Goal: Task Accomplishment & Management: Use online tool/utility

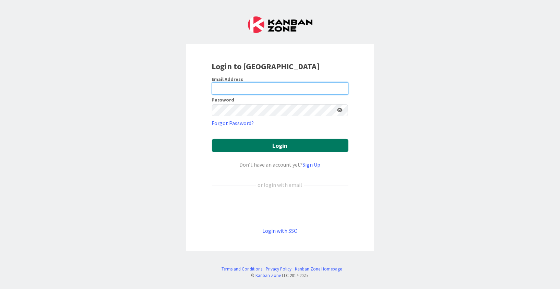
type input "[EMAIL_ADDRESS][DOMAIN_NAME]"
click at [310, 148] on button "Login" at bounding box center [280, 145] width 137 height 13
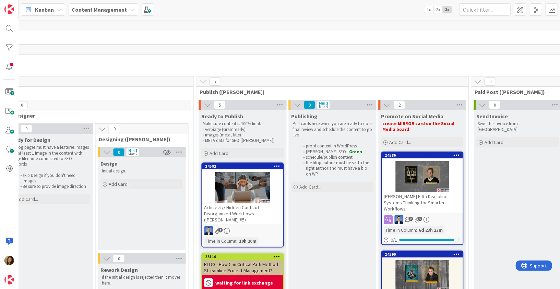
scroll to position [0, 879]
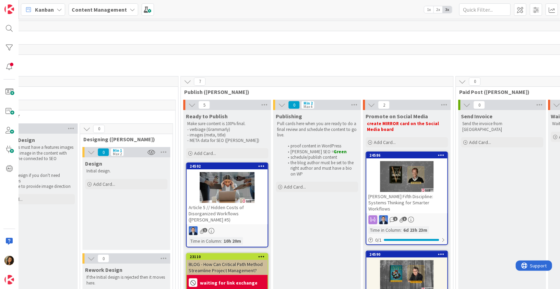
click at [220, 183] on div at bounding box center [227, 187] width 81 height 31
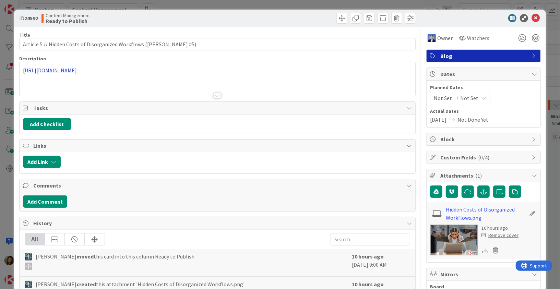
click at [138, 71] on div "[URL][DOMAIN_NAME]" at bounding box center [218, 79] width 396 height 34
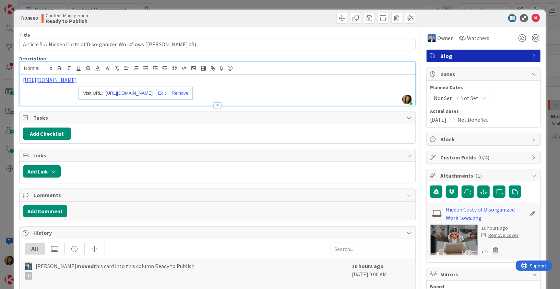
click at [153, 94] on link "[URL][DOMAIN_NAME]" at bounding box center [129, 93] width 47 height 9
click at [484, 249] on icon at bounding box center [485, 250] width 6 height 6
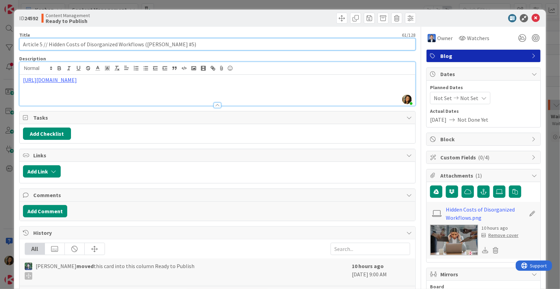
click at [57, 45] on input "Article 5 // Hidden Costs of Disorganized Workflows ([PERSON_NAME] #5)" at bounding box center [217, 44] width 397 height 12
click at [129, 43] on input "Article 5 // Hidden Costs of Disorganized Workflows ([PERSON_NAME] #5)" at bounding box center [217, 44] width 397 height 12
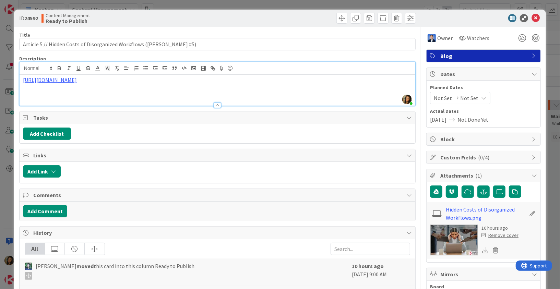
click at [249, 22] on div at bounding box center [318, 18] width 197 height 11
click at [284, 88] on div "[URL][DOMAIN_NAME]" at bounding box center [218, 90] width 396 height 31
click at [118, 127] on div "Add Checklist" at bounding box center [218, 134] width 396 height 19
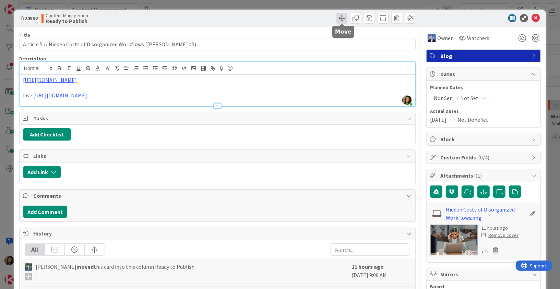
click at [345, 16] on span at bounding box center [342, 18] width 11 height 11
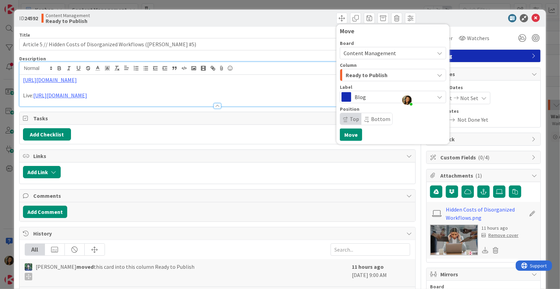
click at [374, 75] on span "Ready to Publish" at bounding box center [367, 75] width 42 height 9
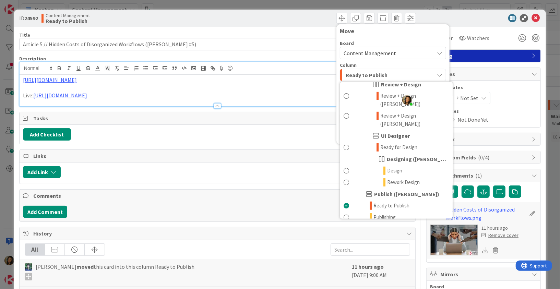
scroll to position [248, 0]
click at [402, 225] on span "Promote on Social Media" at bounding box center [400, 229] width 53 height 8
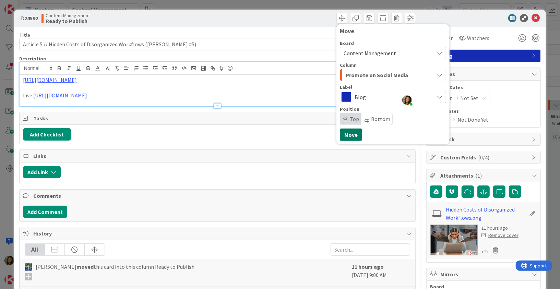
click at [353, 136] on button "Move" at bounding box center [351, 135] width 22 height 12
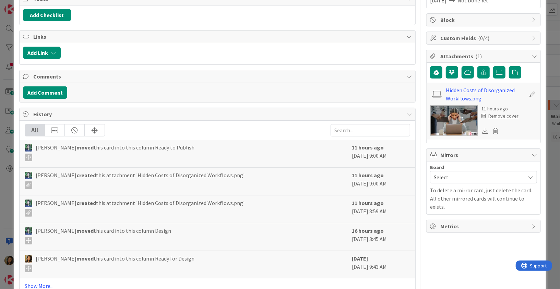
scroll to position [135, 0]
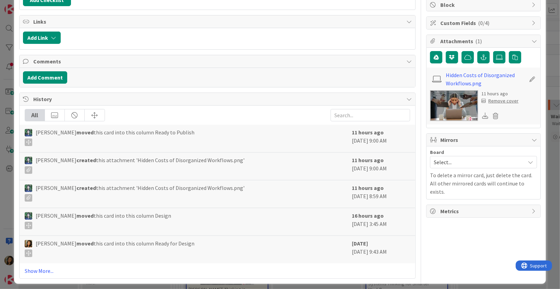
click at [478, 163] on span "Select..." at bounding box center [478, 163] width 88 height 10
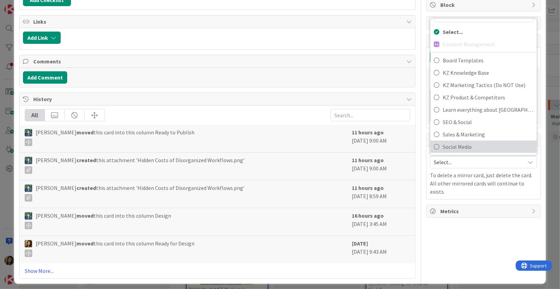
scroll to position [15, 0]
click at [475, 235] on div "Owner Watchers Blog Dates Planned Dates Not Set Not Set Actual Dates [DATE] Not…" at bounding box center [484, 85] width 115 height 387
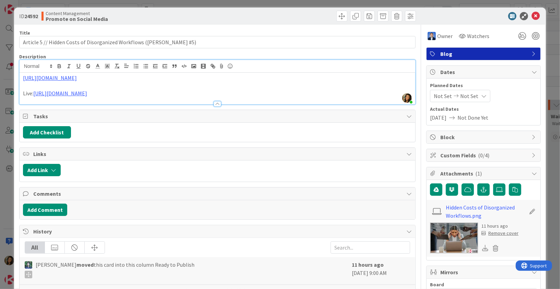
scroll to position [0, 0]
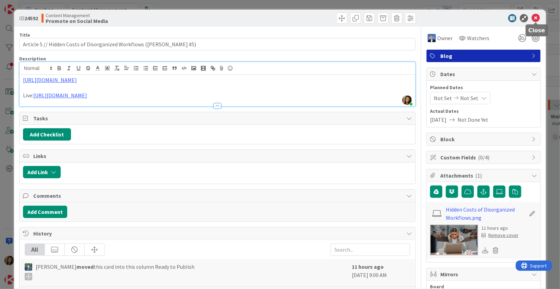
click at [533, 19] on icon at bounding box center [536, 18] width 8 height 8
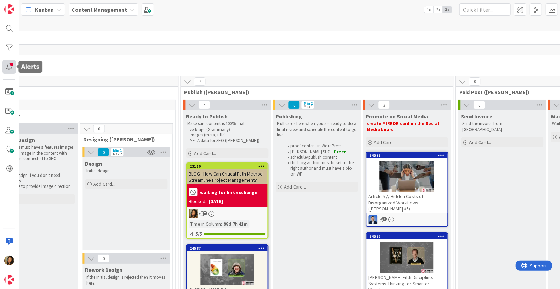
click at [9, 66] on div at bounding box center [9, 67] width 14 height 14
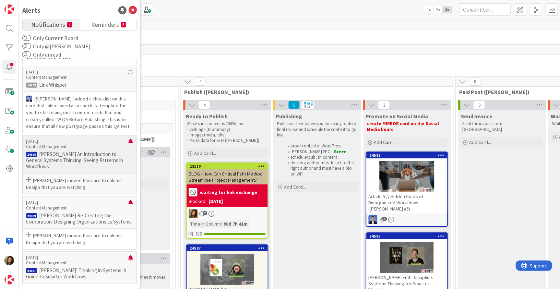
scroll to position [179, 0]
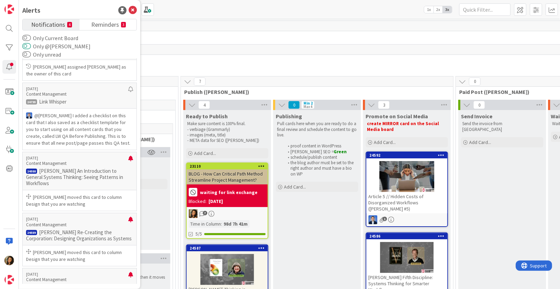
click at [29, 47] on button "Only @[PERSON_NAME]" at bounding box center [26, 46] width 9 height 7
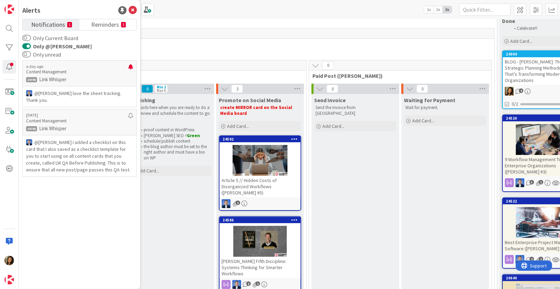
scroll to position [21, 1026]
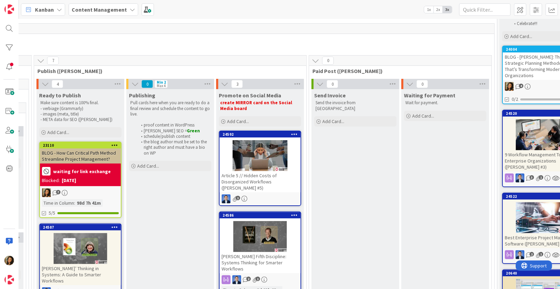
click at [94, 9] on b "Content Management" at bounding box center [99, 9] width 55 height 7
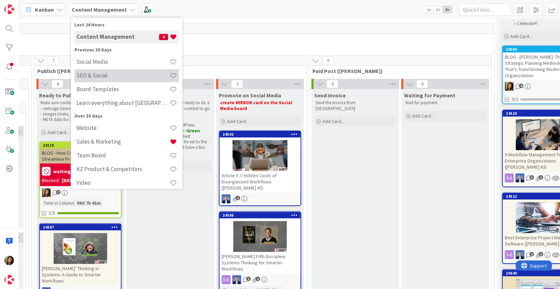
scroll to position [36, 0]
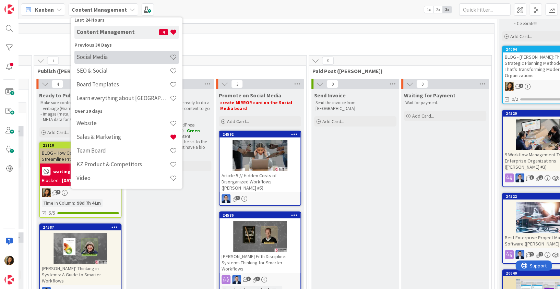
click at [130, 60] on h4 "Social Media" at bounding box center [123, 57] width 93 height 7
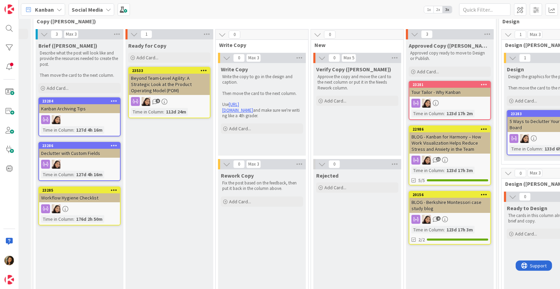
scroll to position [15, 0]
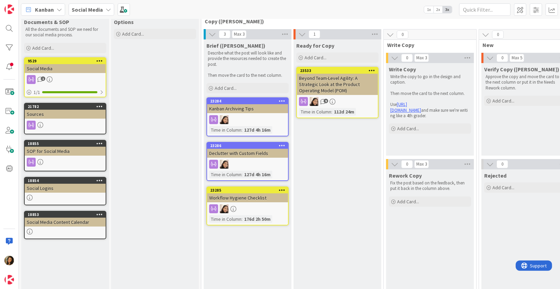
click at [95, 12] on b "Social Media" at bounding box center [87, 9] width 31 height 7
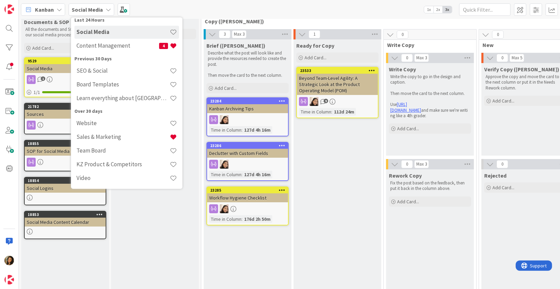
scroll to position [0, 0]
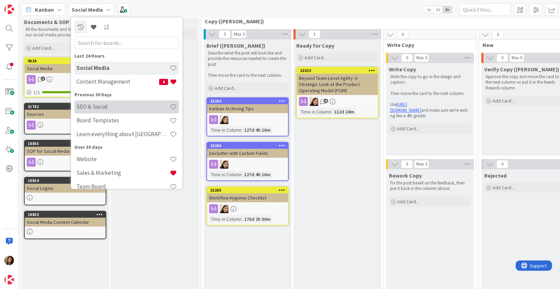
click at [97, 105] on h4 "SEO & Social" at bounding box center [123, 106] width 93 height 7
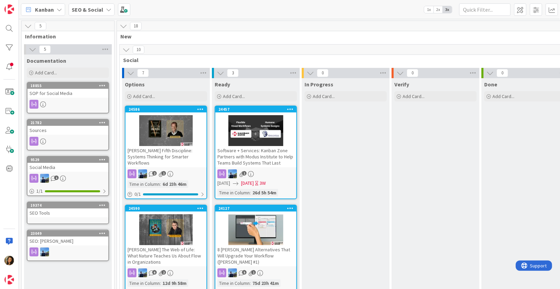
click at [101, 9] on b "SEO & Social" at bounding box center [88, 9] width 32 height 7
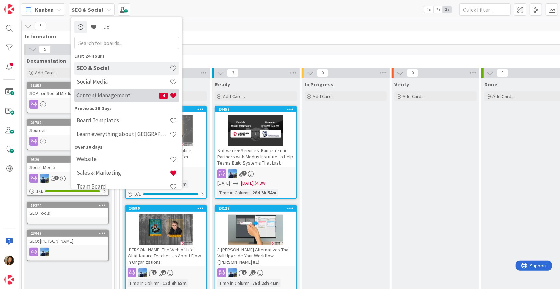
click at [115, 92] on h4 "Content Management" at bounding box center [118, 95] width 83 height 7
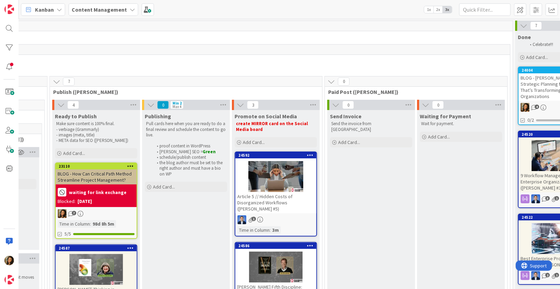
scroll to position [0, 1015]
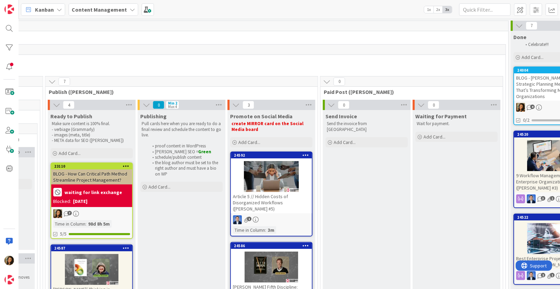
click at [296, 216] on div "1" at bounding box center [271, 220] width 81 height 9
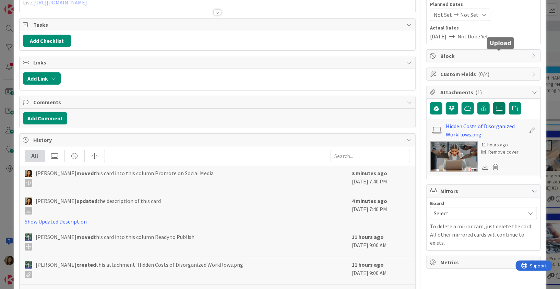
scroll to position [132, 0]
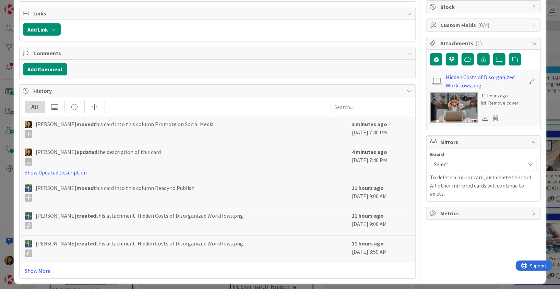
click at [475, 162] on span "Select..." at bounding box center [478, 165] width 88 height 10
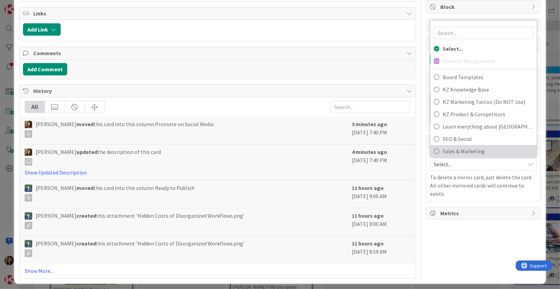
click at [467, 145] on link "Sales & Marketing" at bounding box center [484, 151] width 106 height 12
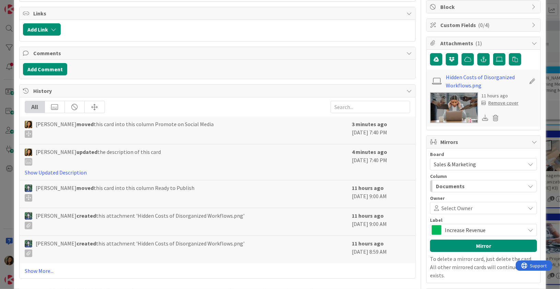
click at [479, 161] on span "Sales & Marketing" at bounding box center [478, 165] width 88 height 10
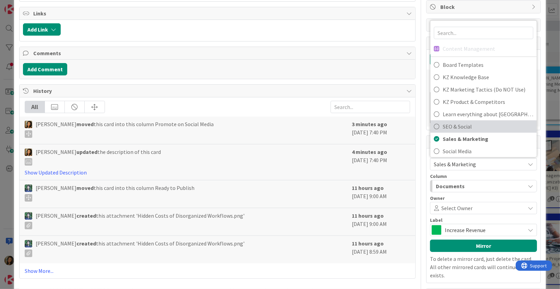
click at [478, 125] on span "SEO & Social" at bounding box center [488, 126] width 91 height 10
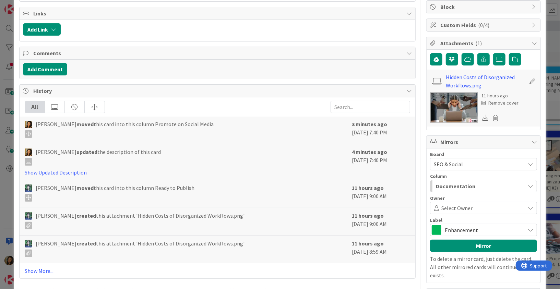
click at [458, 204] on span "Select Owner" at bounding box center [457, 208] width 31 height 8
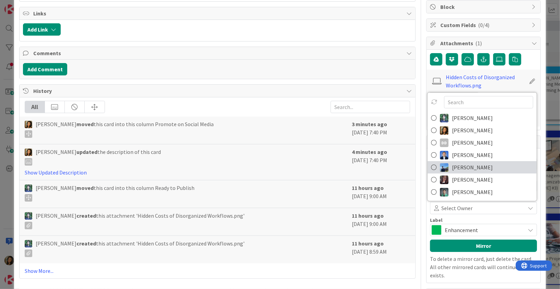
click at [476, 162] on span "[PERSON_NAME]" at bounding box center [472, 167] width 41 height 10
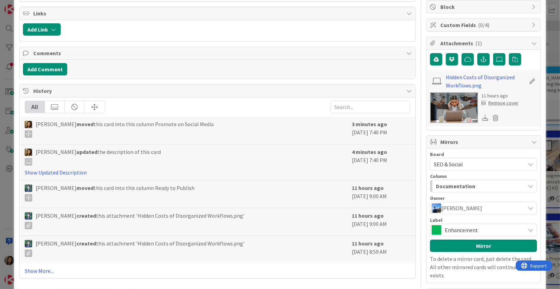
click at [481, 188] on div "Documentation" at bounding box center [479, 186] width 91 height 11
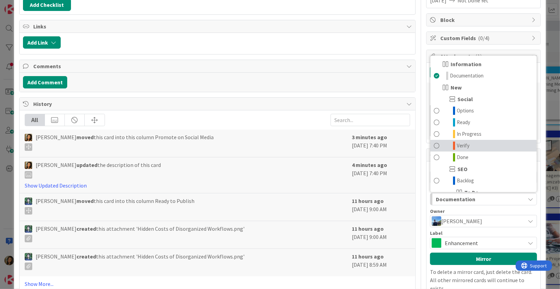
scroll to position [4, 0]
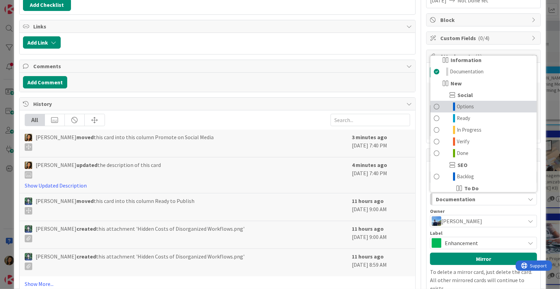
click at [463, 106] on span "Options" at bounding box center [465, 107] width 17 height 8
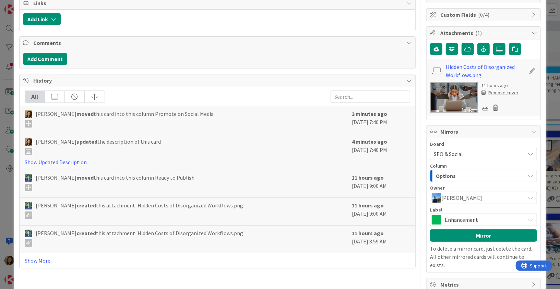
scroll to position [148, 0]
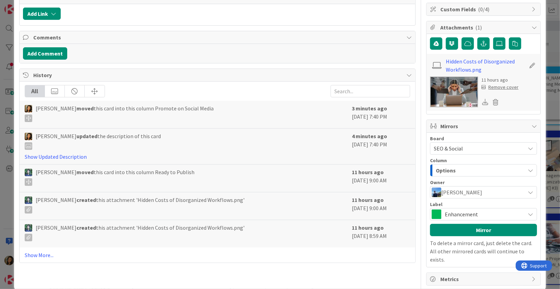
click at [467, 210] on span "Enhancement" at bounding box center [483, 215] width 77 height 10
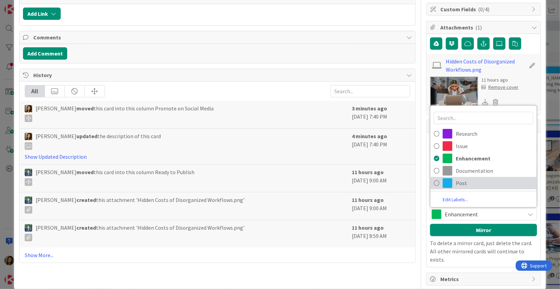
click at [478, 180] on span "Post" at bounding box center [495, 183] width 78 height 10
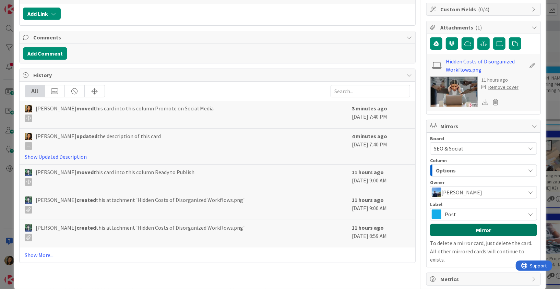
click at [485, 230] on button "Mirror" at bounding box center [483, 230] width 107 height 12
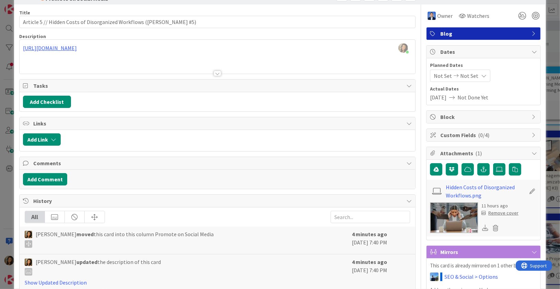
scroll to position [0, 0]
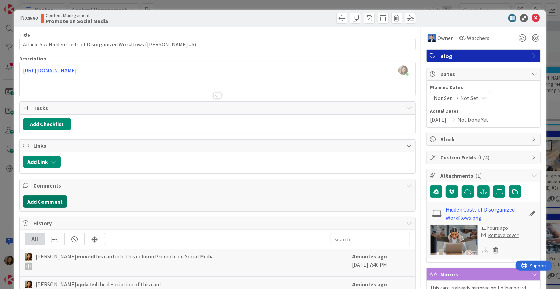
click at [50, 197] on button "Add Comment" at bounding box center [45, 202] width 44 height 12
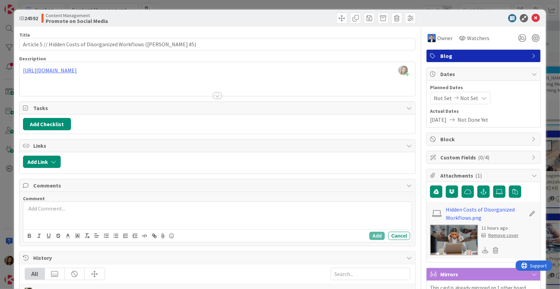
click at [174, 83] on div at bounding box center [218, 88] width 396 height 18
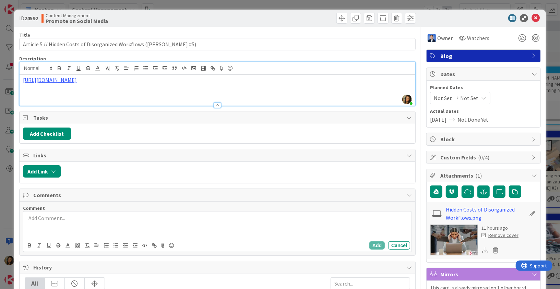
click at [152, 96] on div "[URL][DOMAIN_NAME]" at bounding box center [218, 90] width 396 height 31
click at [286, 135] on div "Add Checklist" at bounding box center [217, 134] width 389 height 12
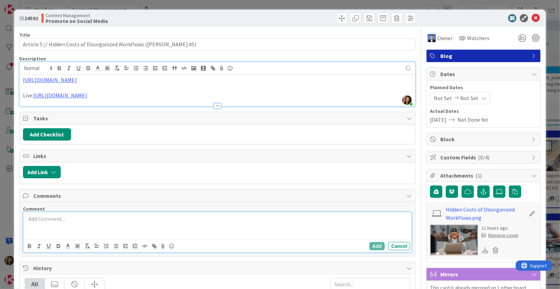
click at [87, 225] on div at bounding box center [217, 225] width 388 height 27
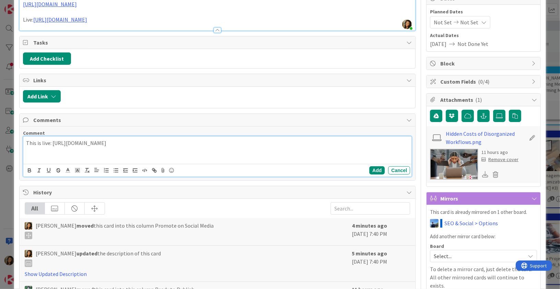
scroll to position [78, 0]
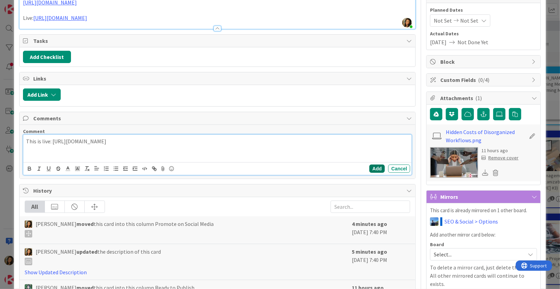
click at [377, 165] on button "Add" at bounding box center [377, 169] width 15 height 8
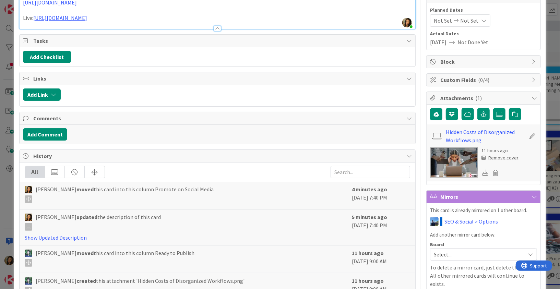
scroll to position [0, 0]
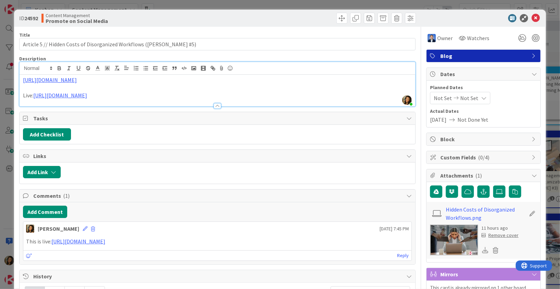
click at [537, 13] on div "ID 24592 Content Management Promote on Social Media" at bounding box center [280, 18] width 532 height 17
click at [535, 18] on icon at bounding box center [536, 18] width 8 height 8
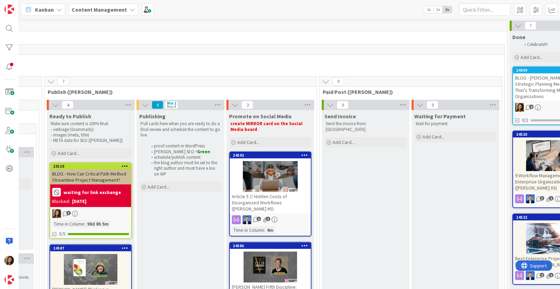
scroll to position [0, 1022]
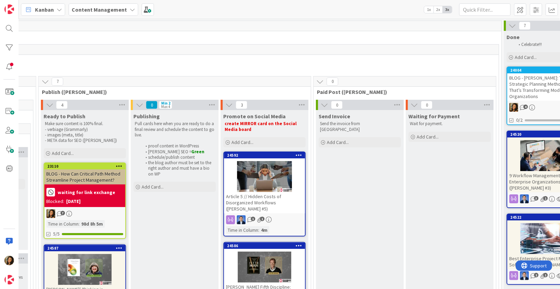
click at [317, 79] on icon at bounding box center [320, 82] width 8 height 8
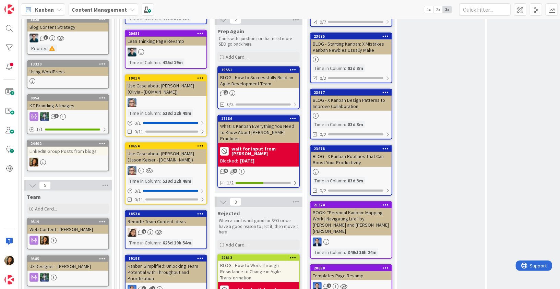
scroll to position [294, 0]
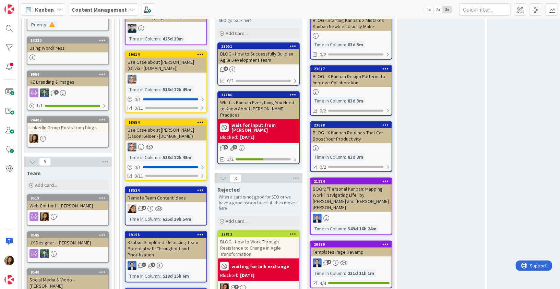
click at [82, 134] on div at bounding box center [67, 138] width 81 height 9
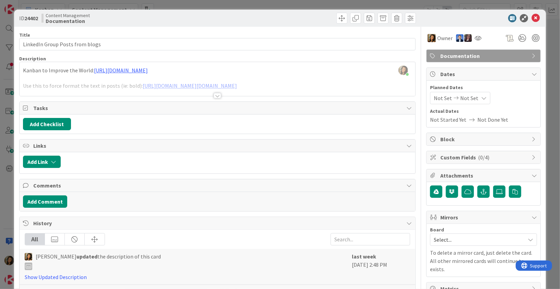
click at [220, 75] on div "Kanban to Improve the World: [URL][DOMAIN_NAME] Use this to force format the te…" at bounding box center [218, 80] width 396 height 31
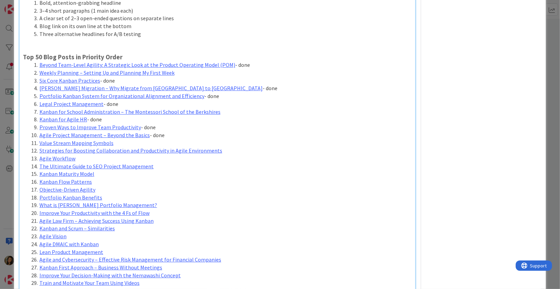
scroll to position [307, 0]
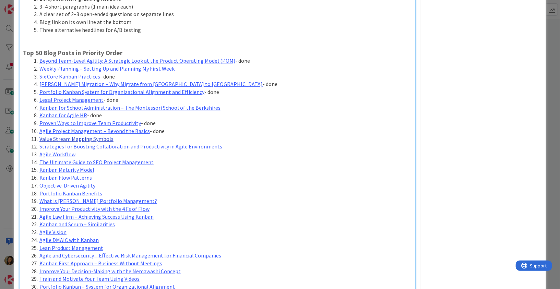
click at [91, 138] on link "Value Stream Mapping Symbols" at bounding box center [76, 139] width 74 height 7
click at [71, 148] on link "[URL][DOMAIN_NAME]" at bounding box center [58, 152] width 47 height 9
click at [158, 132] on li "Agile Project Management – Beyond the Basics - done" at bounding box center [221, 131] width 381 height 8
click at [127, 136] on li "Value Stream Mapping Symbols" at bounding box center [221, 139] width 381 height 8
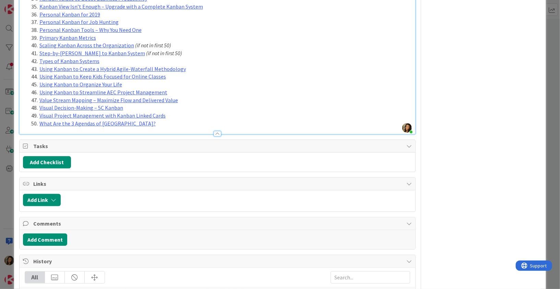
scroll to position [965, 0]
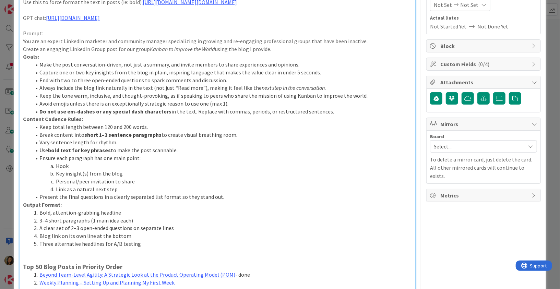
scroll to position [0, 0]
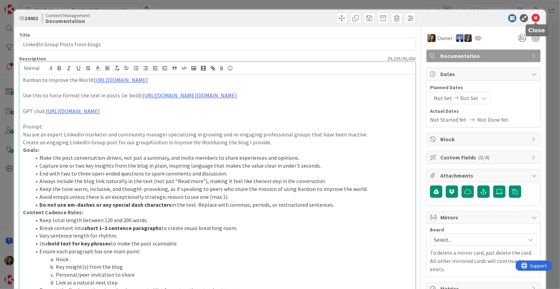
click at [532, 15] on icon at bounding box center [536, 18] width 8 height 8
